Goal: Task Accomplishment & Management: Manage account settings

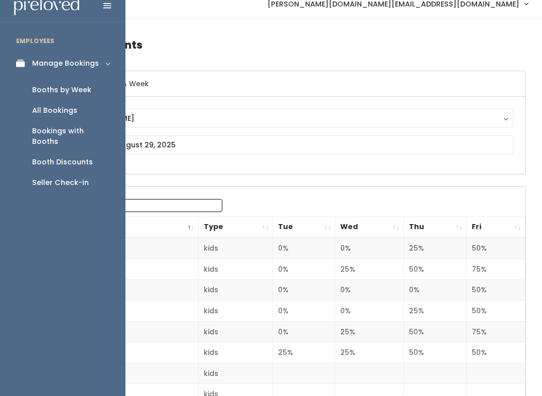
click at [99, 90] on link "Booths by Week" at bounding box center [62, 90] width 125 height 21
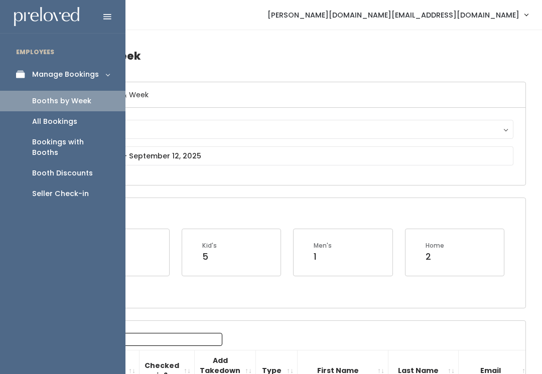
click at [104, 102] on link "Booths by Week" at bounding box center [62, 101] width 125 height 21
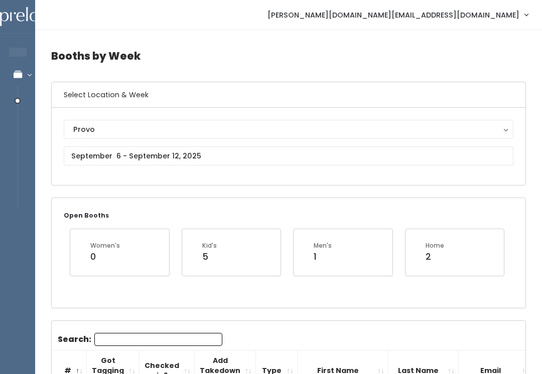
click at [269, 128] on div "Provo" at bounding box center [288, 129] width 431 height 11
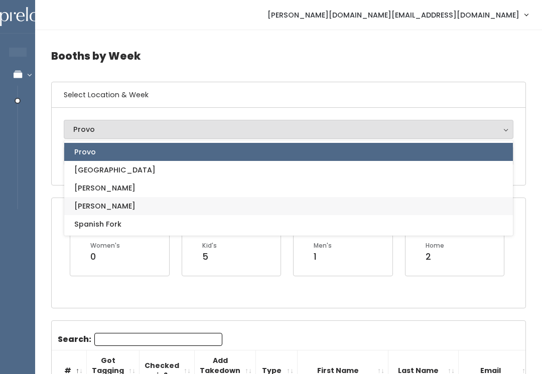
click at [243, 207] on link "[PERSON_NAME]" at bounding box center [288, 206] width 449 height 18
select select "3"
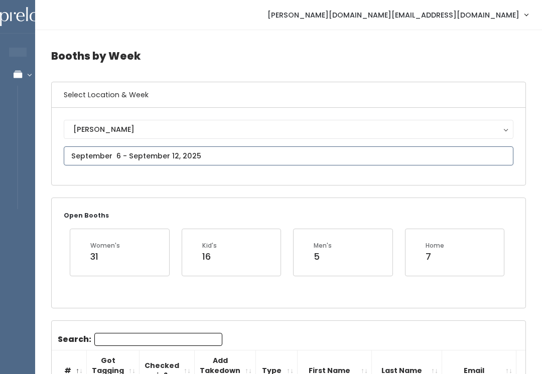
click at [269, 155] on input "text" at bounding box center [289, 156] width 450 height 19
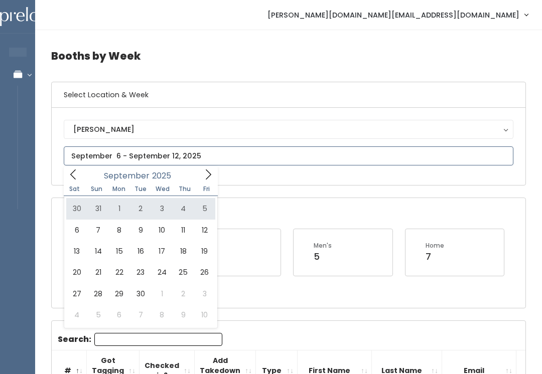
type input "August 30 to September 5"
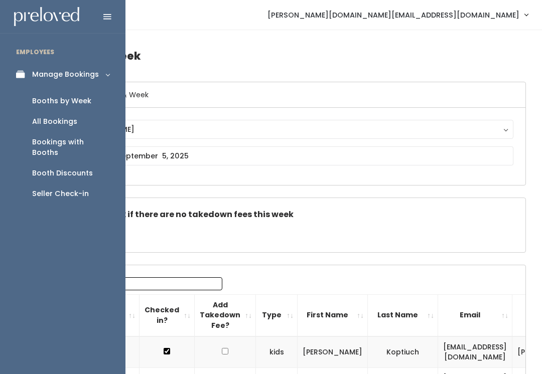
click at [98, 98] on link "Booths by Week" at bounding box center [62, 101] width 125 height 21
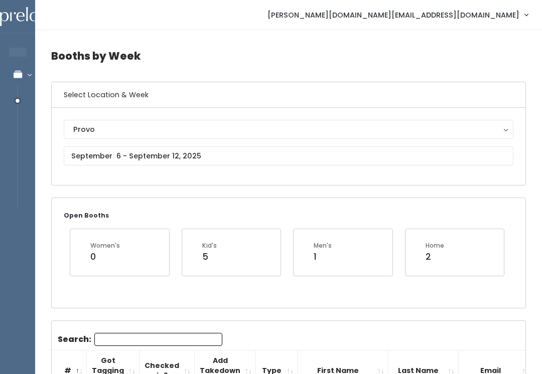
click at [294, 128] on div "Provo" at bounding box center [288, 129] width 431 height 11
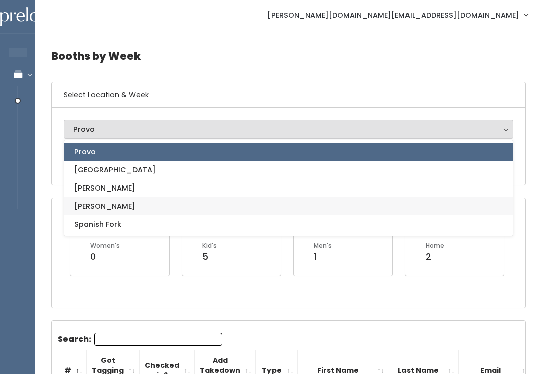
click at [292, 203] on link "[PERSON_NAME]" at bounding box center [288, 206] width 449 height 18
select select "3"
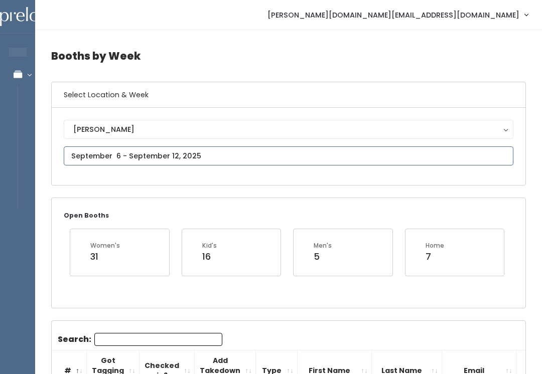
click at [278, 159] on input "text" at bounding box center [289, 156] width 450 height 19
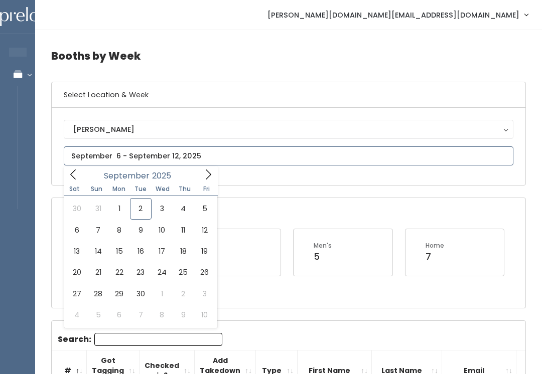
type input "August 30 to September 5"
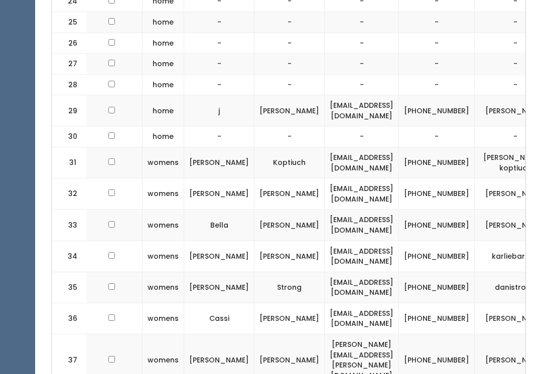
scroll to position [0, 113]
